Goal: Find specific page/section: Find specific page/section

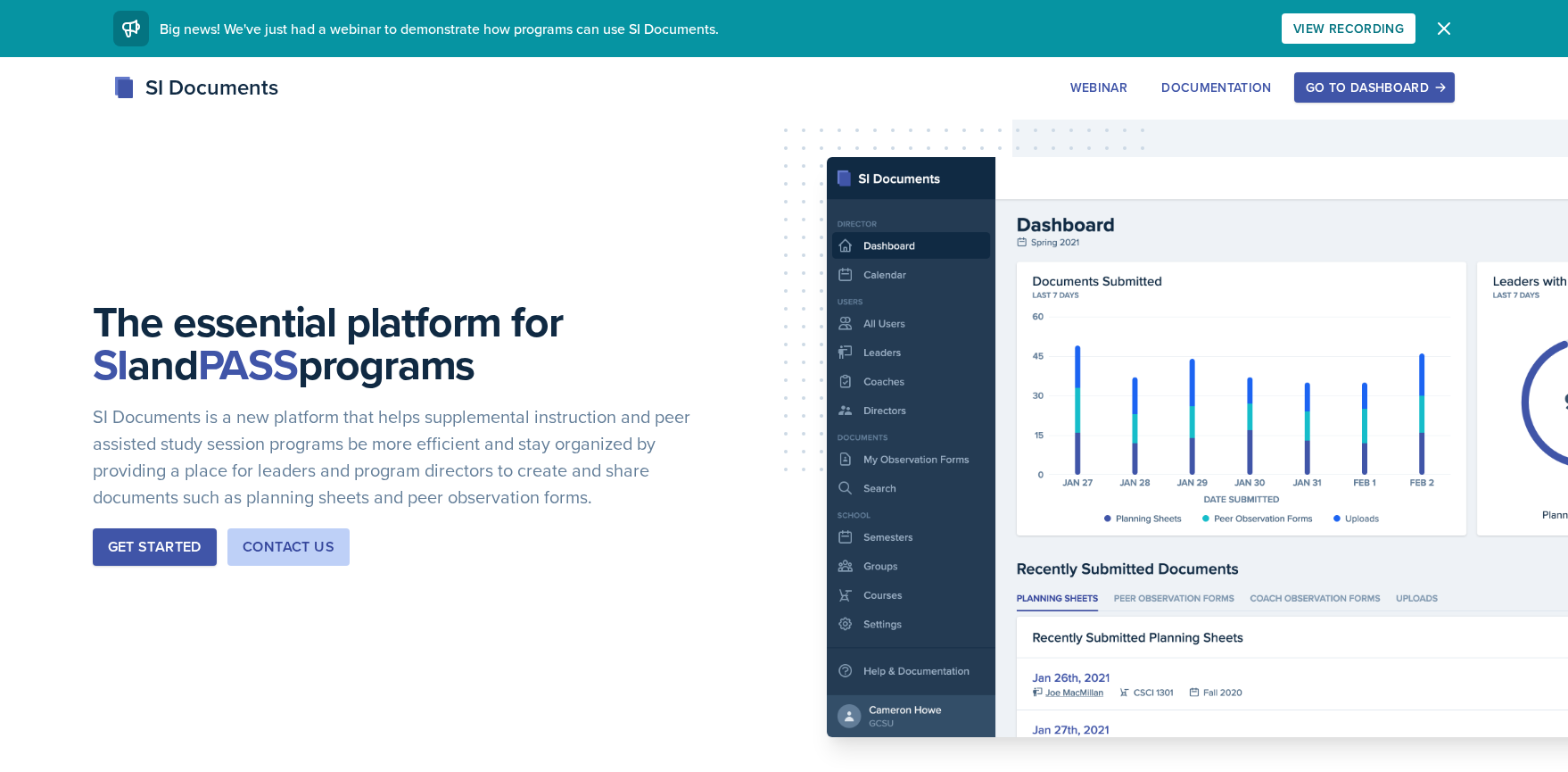
click at [1384, 86] on div "Go to Dashboard" at bounding box center [1374, 87] width 138 height 14
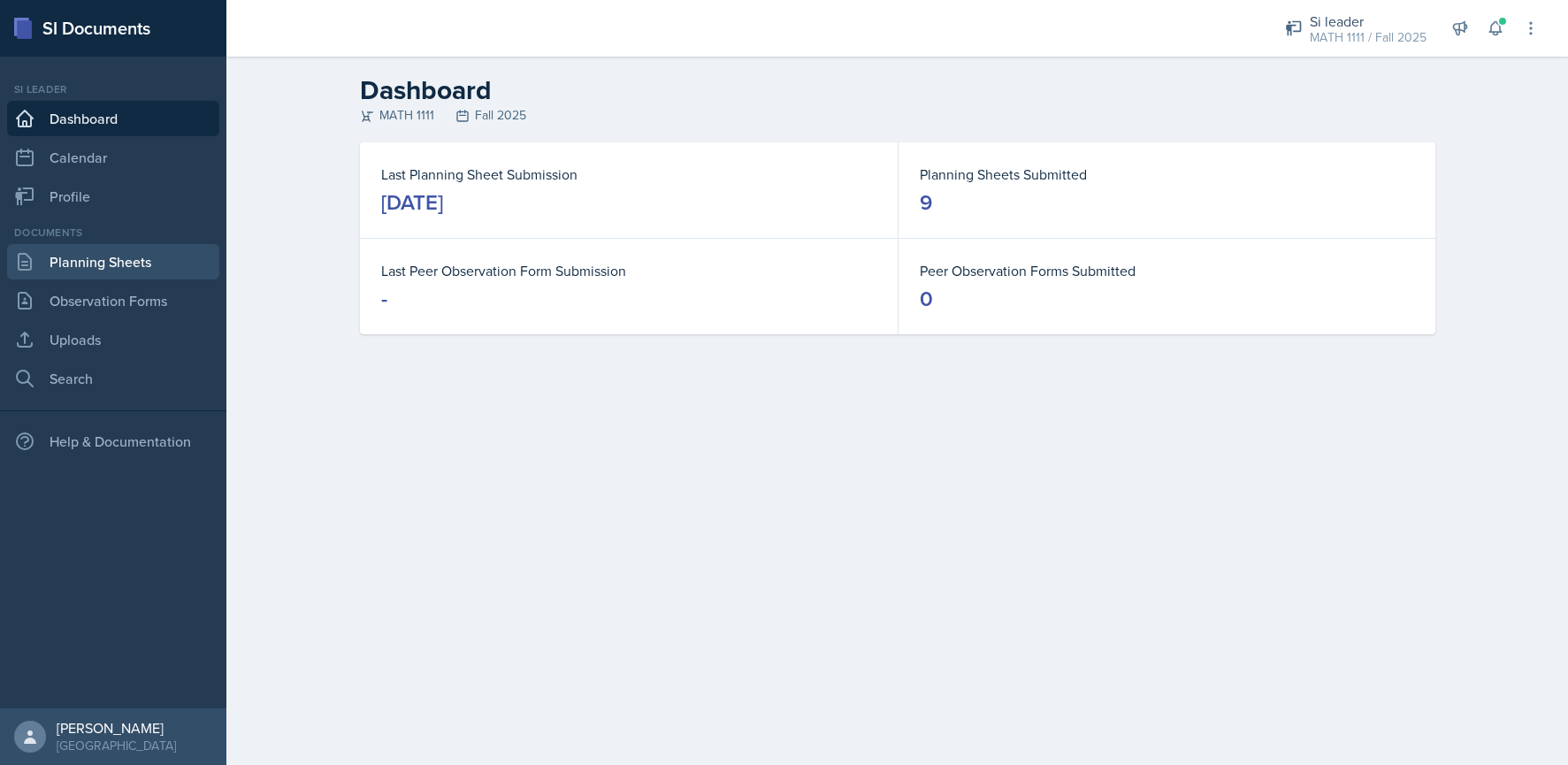
click at [155, 255] on link "Planning Sheets" at bounding box center [113, 261] width 212 height 35
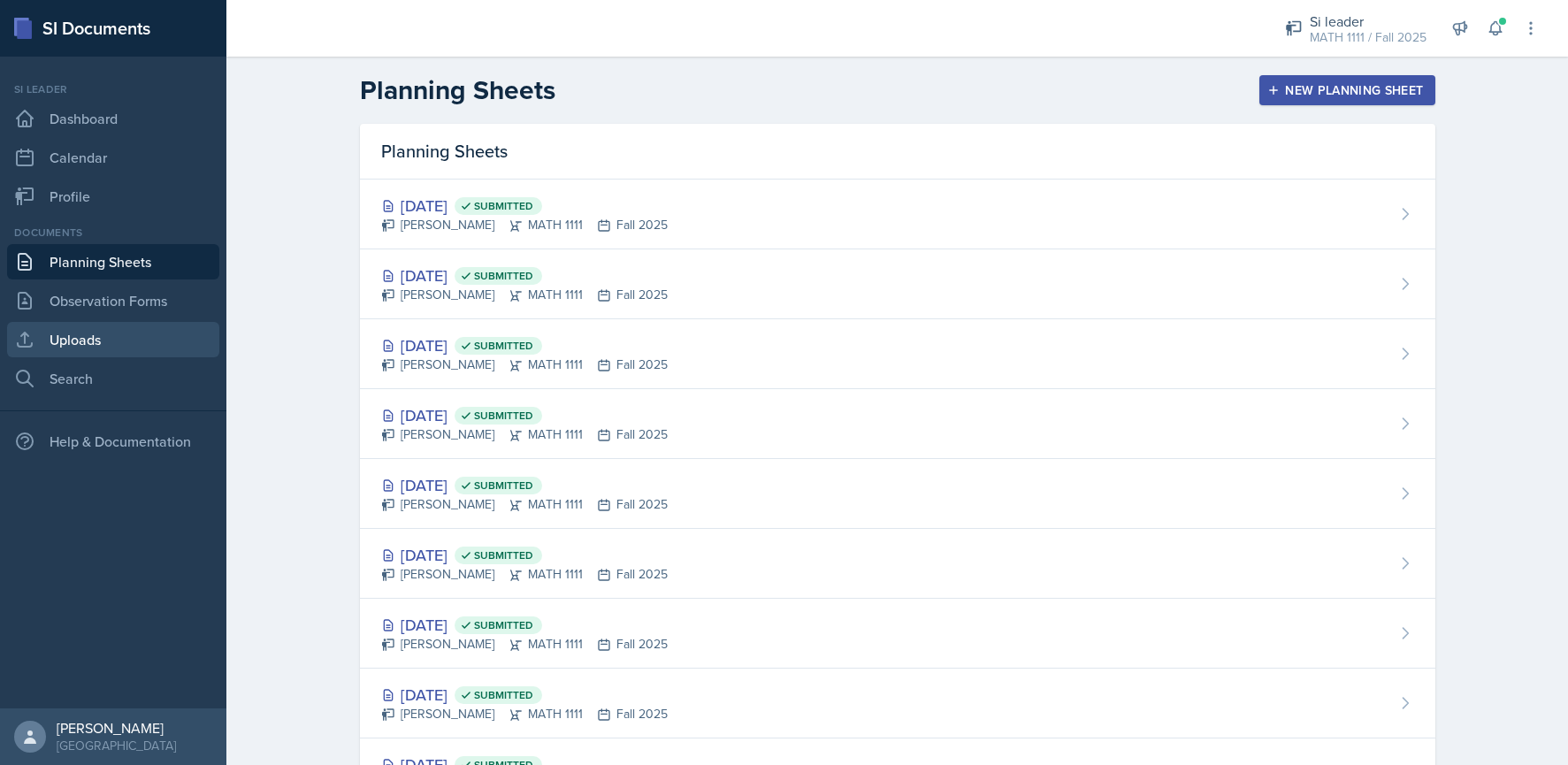
click at [104, 341] on link "Uploads" at bounding box center [113, 339] width 212 height 35
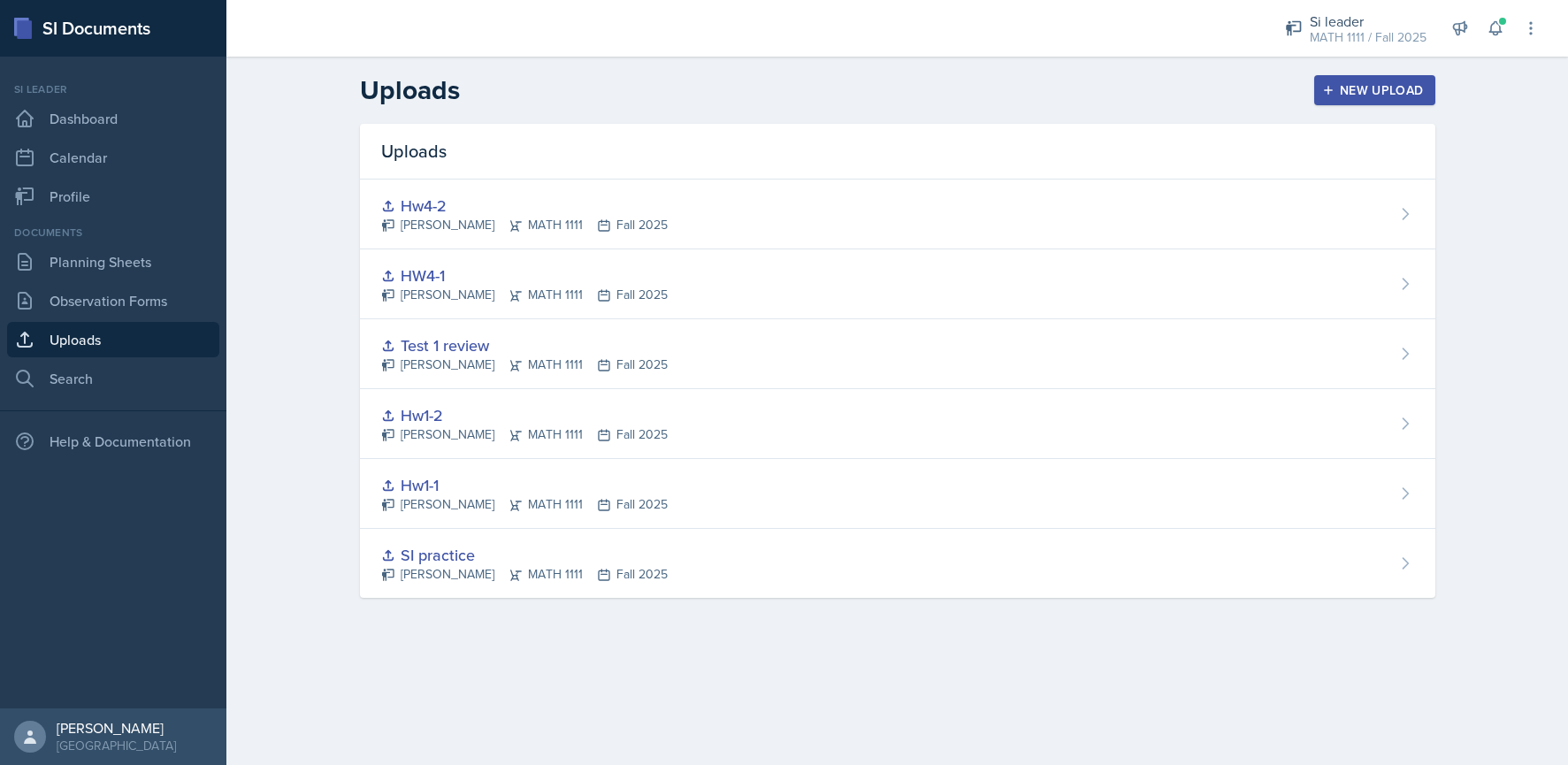
click at [486, 644] on main "Uploads New Upload Uploads Hw4-2 [PERSON_NAME] MATH 1111 Fall 2025 HW4-1 [PERSO…" at bounding box center [897, 411] width 1342 height 708
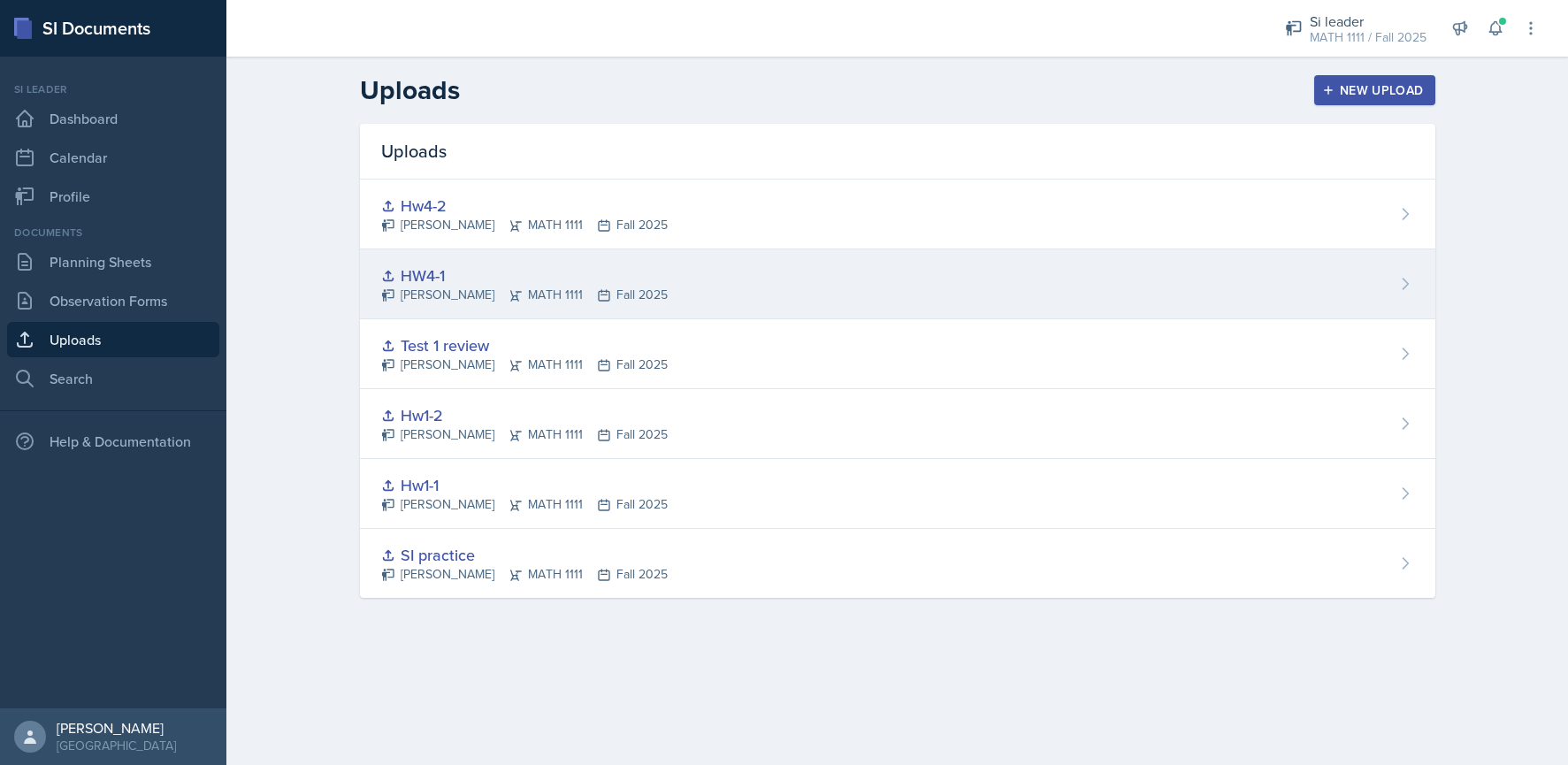
click at [824, 292] on div "HW4-1 [PERSON_NAME] MATH 1111 Fall 2025" at bounding box center [897, 284] width 1075 height 70
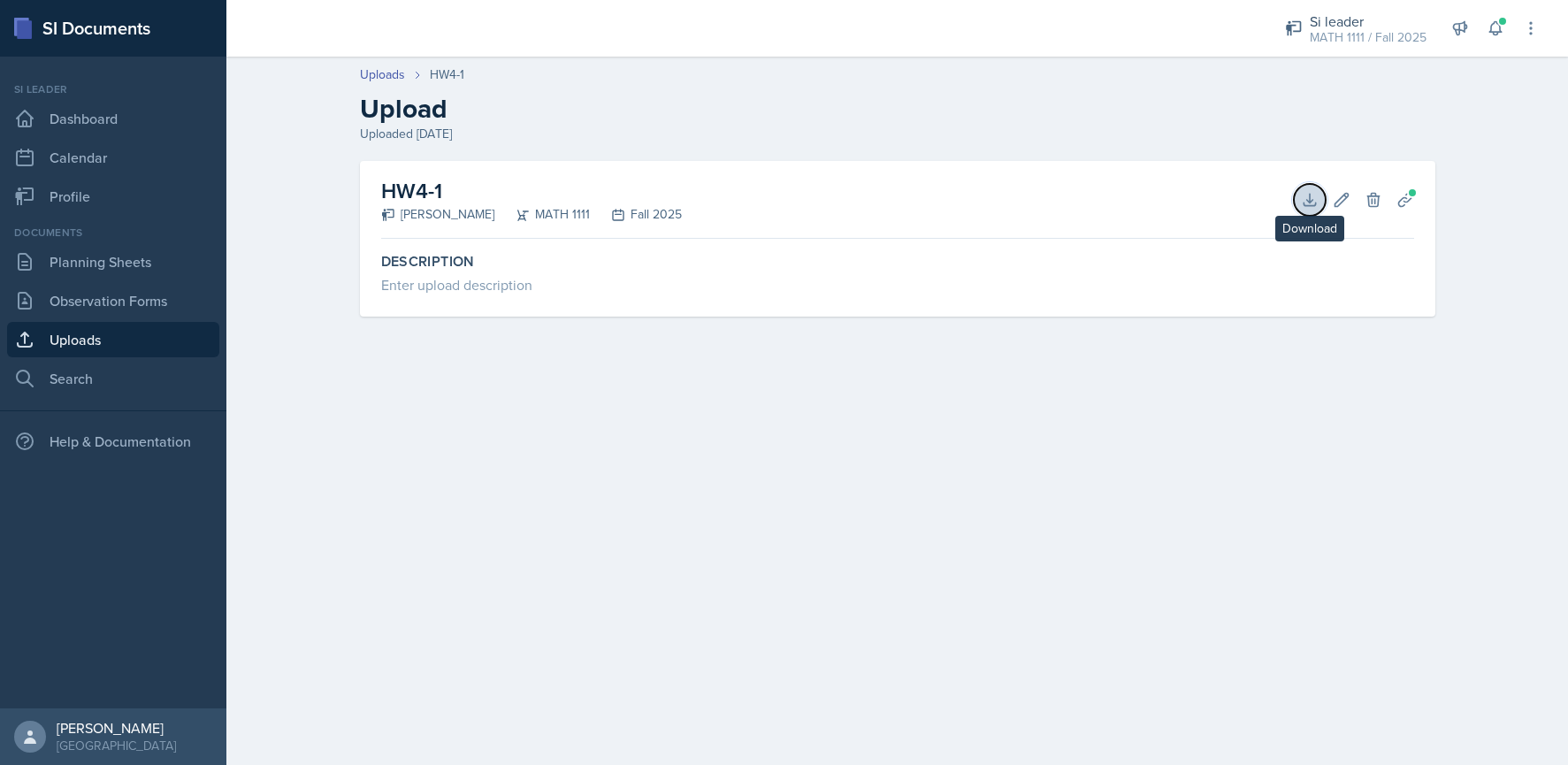
click at [1310, 199] on icon at bounding box center [1309, 199] width 11 height 11
click at [1271, 617] on main "Uploads HW4-1 Upload Uploaded [DATE] HW4-1 [PERSON_NAME] MATH 1111 Fall 2025 Do…" at bounding box center [897, 411] width 1342 height 708
